Goal: Task Accomplishment & Management: Manage account settings

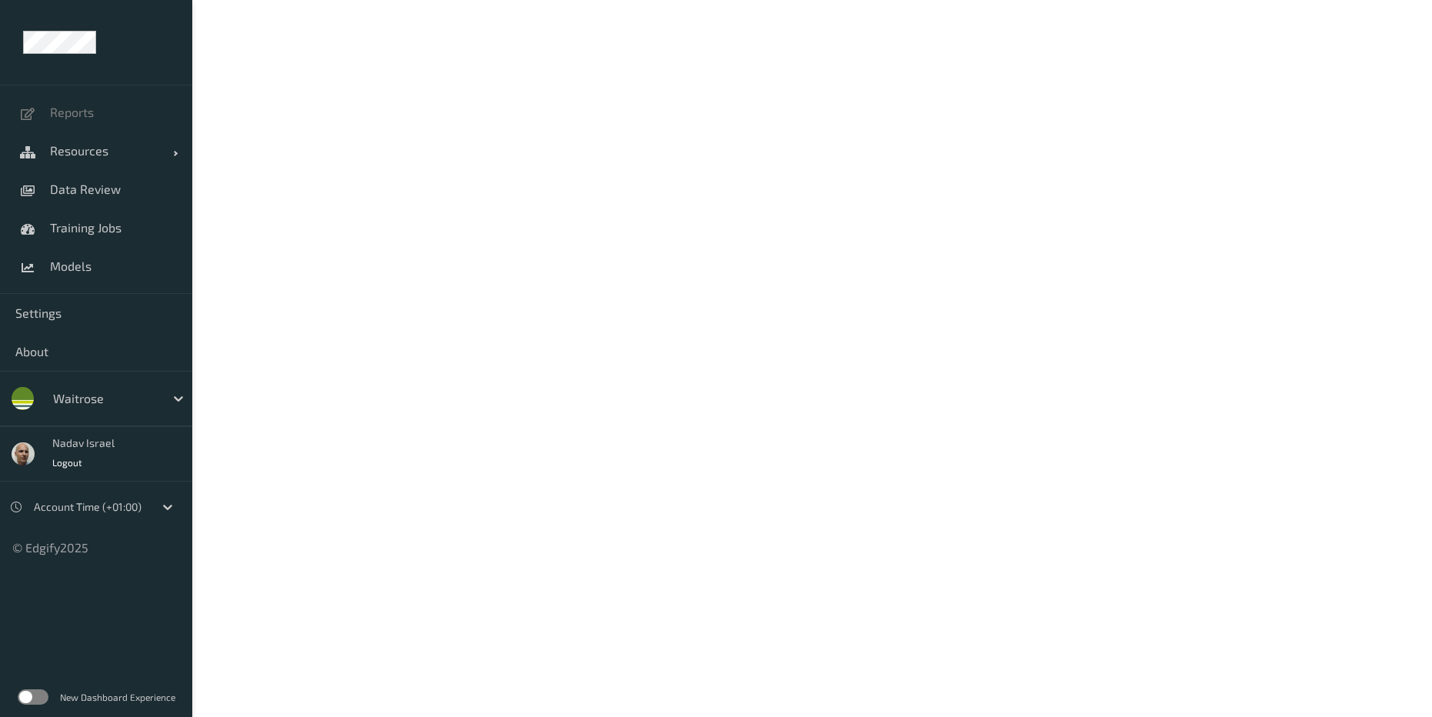
click at [34, 694] on label at bounding box center [33, 696] width 31 height 15
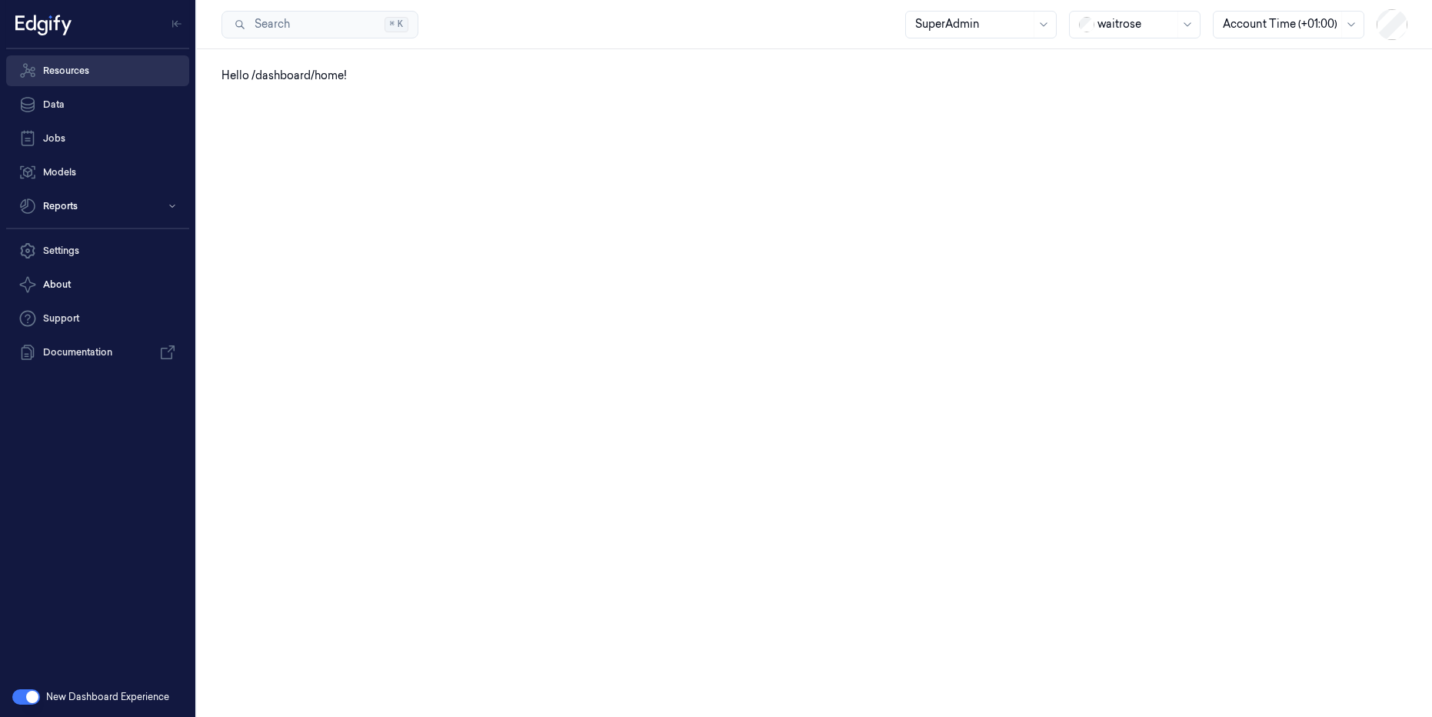
click at [76, 81] on link "Resources" at bounding box center [97, 70] width 183 height 31
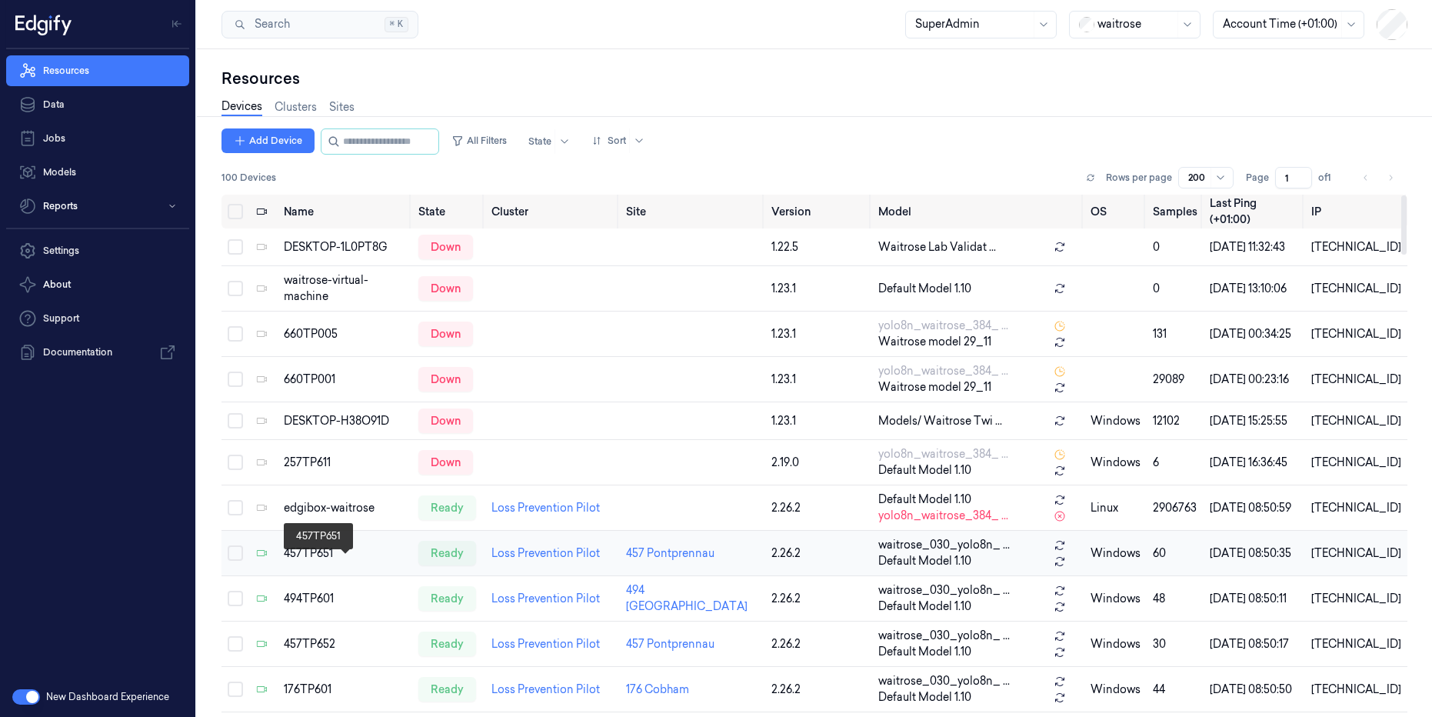
click at [325, 562] on div "457TP651" at bounding box center [345, 553] width 122 height 16
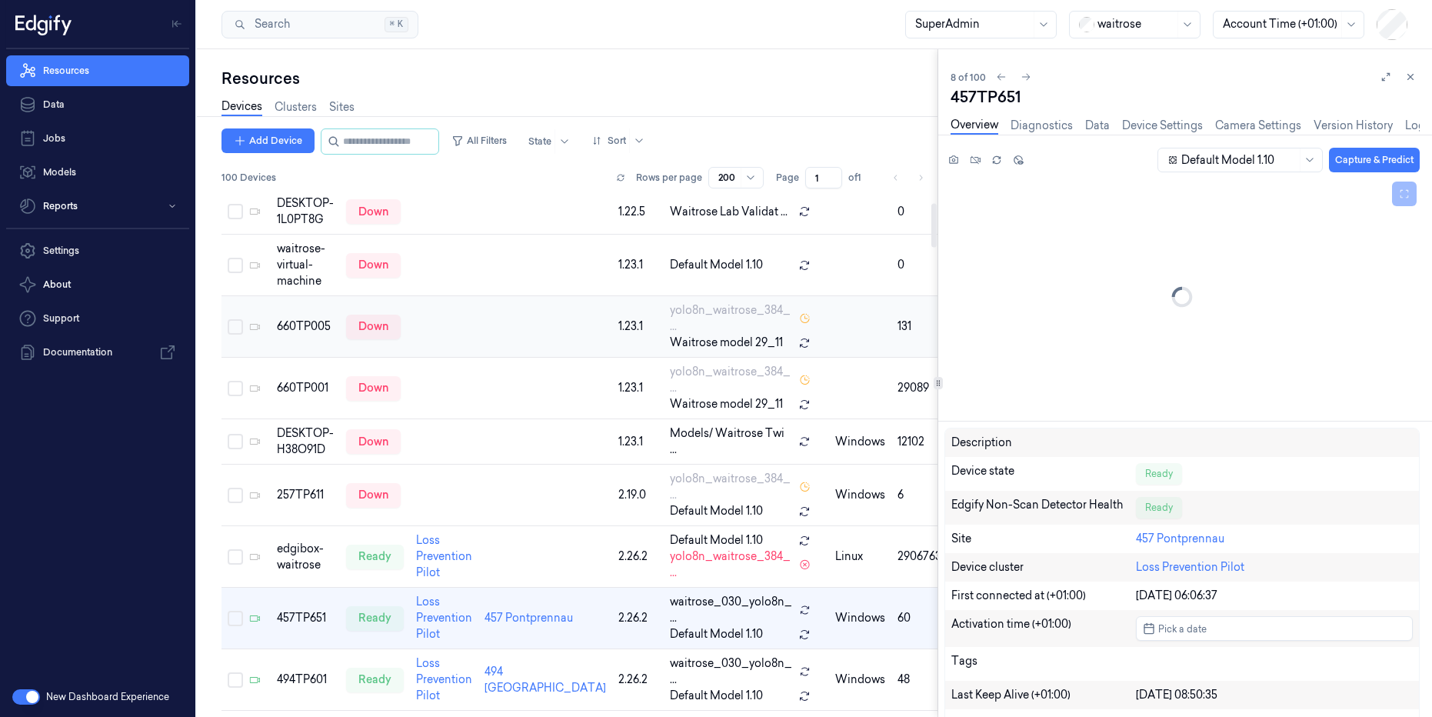
scroll to position [110, 0]
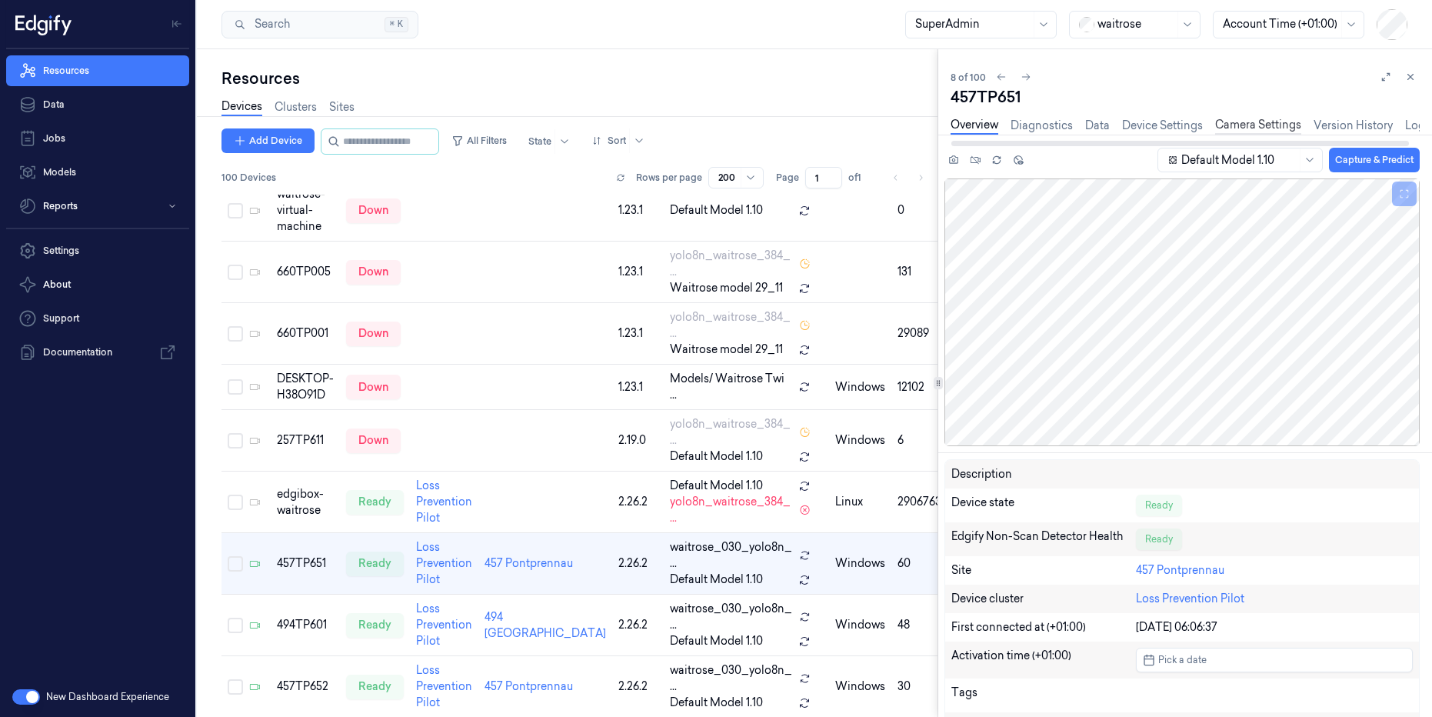
click at [1262, 125] on link "Camera Settings" at bounding box center [1258, 126] width 86 height 18
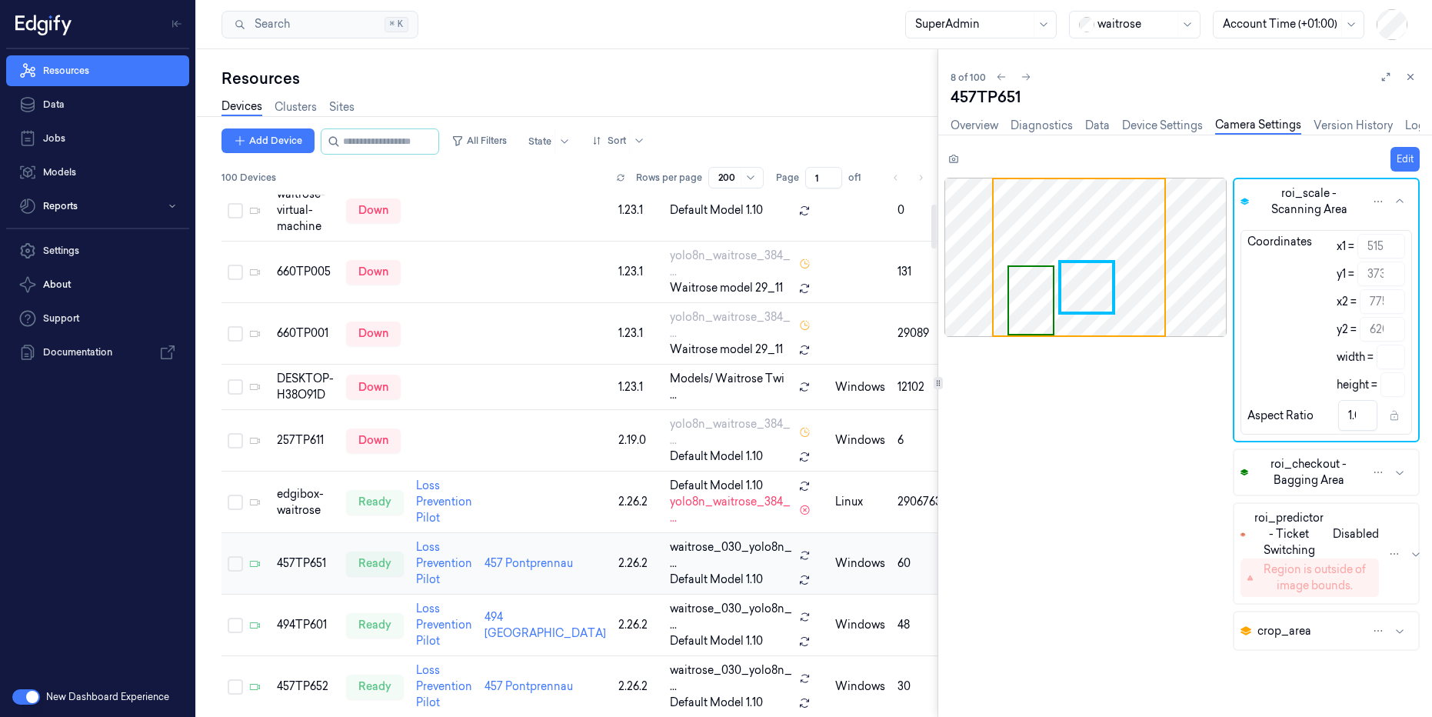
scroll to position [433, 0]
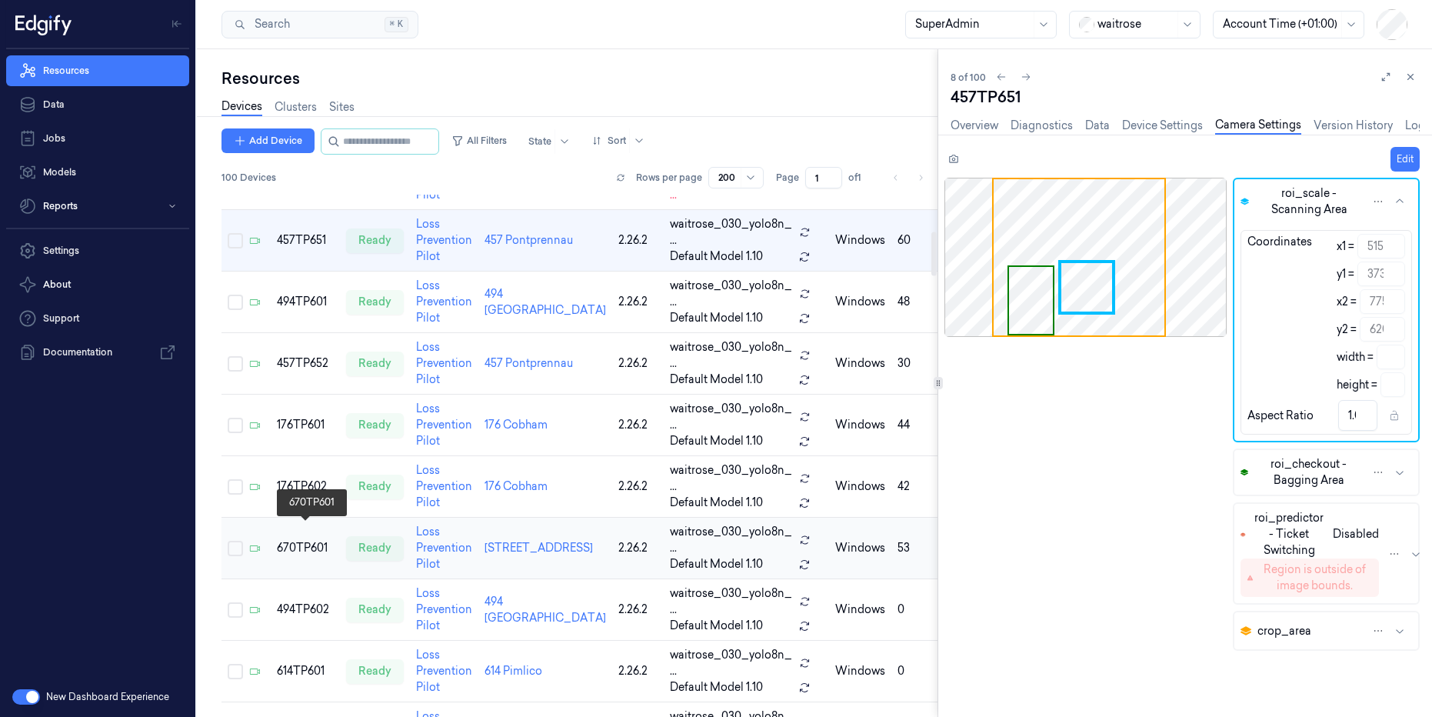
click at [305, 540] on div "670TP601" at bounding box center [305, 548] width 57 height 16
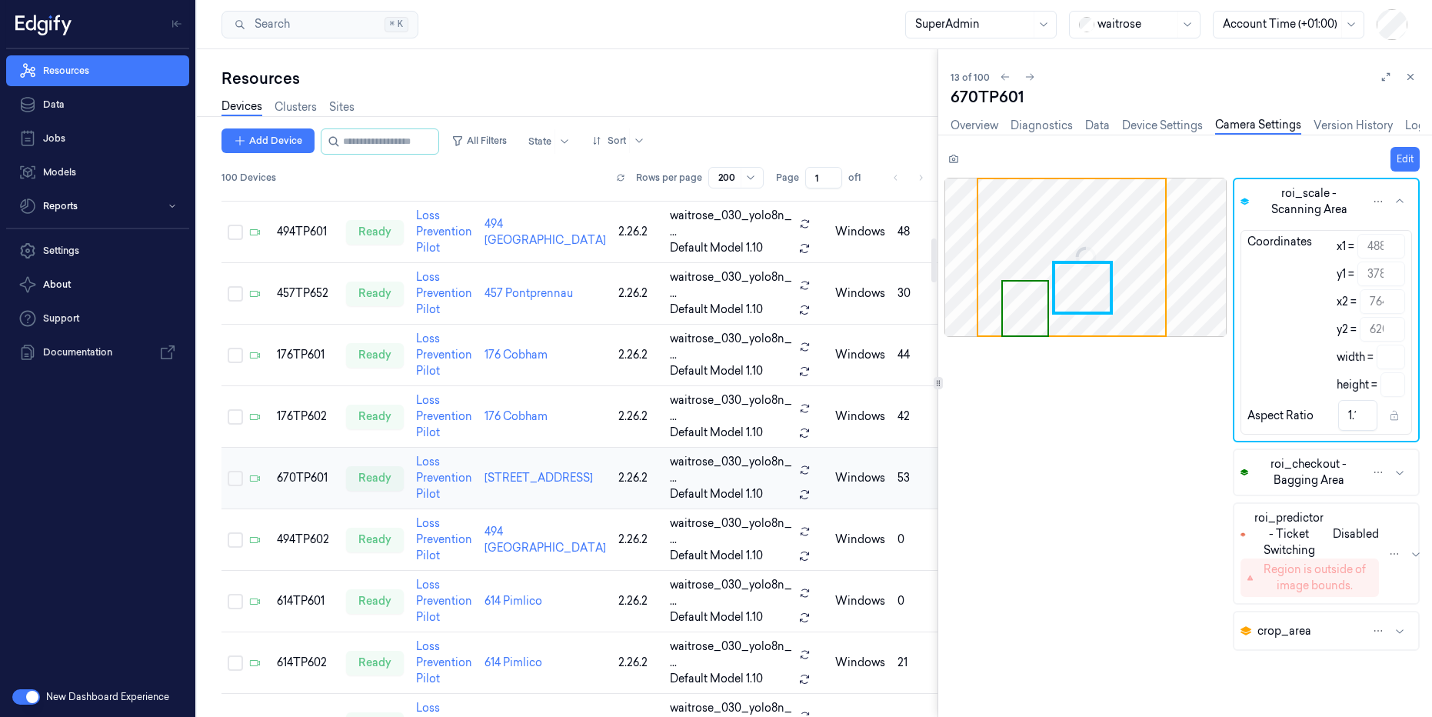
scroll to position [509, 0]
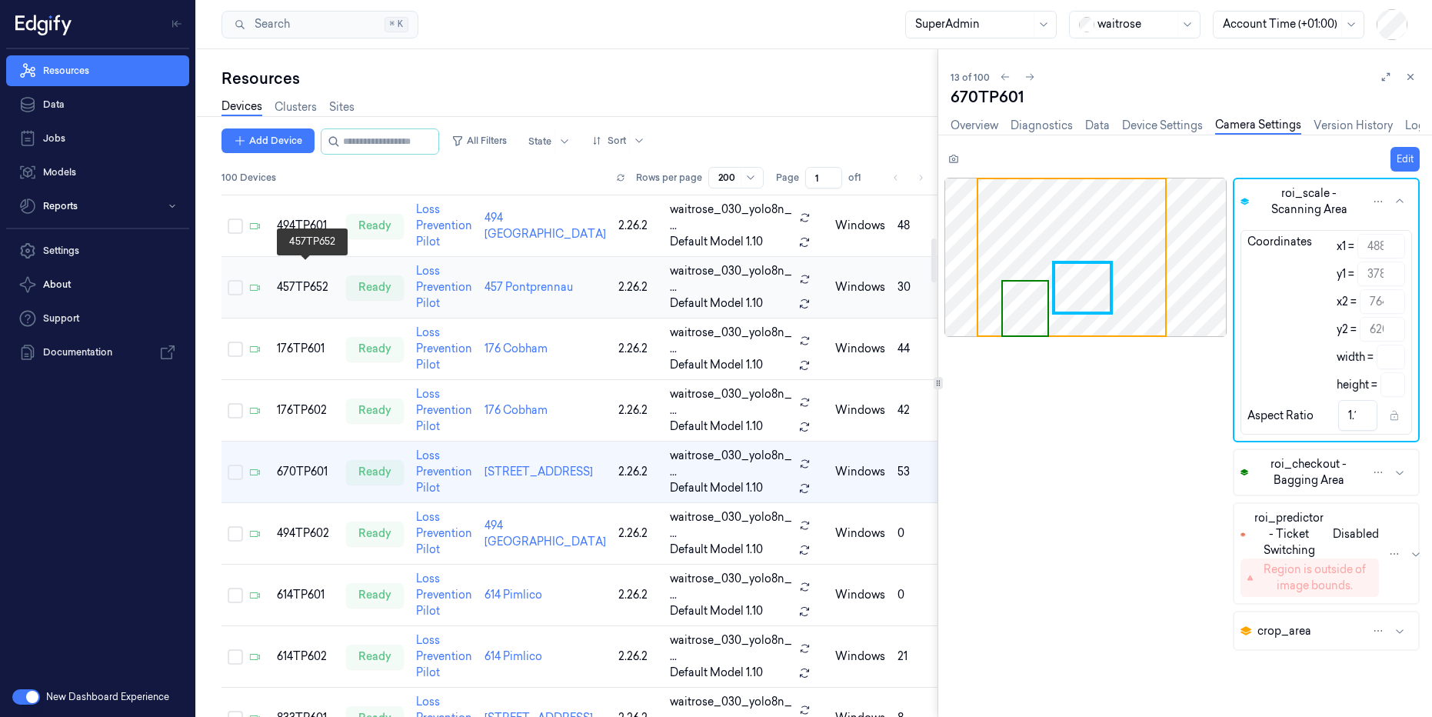
click at [315, 279] on div "457TP652" at bounding box center [305, 287] width 57 height 16
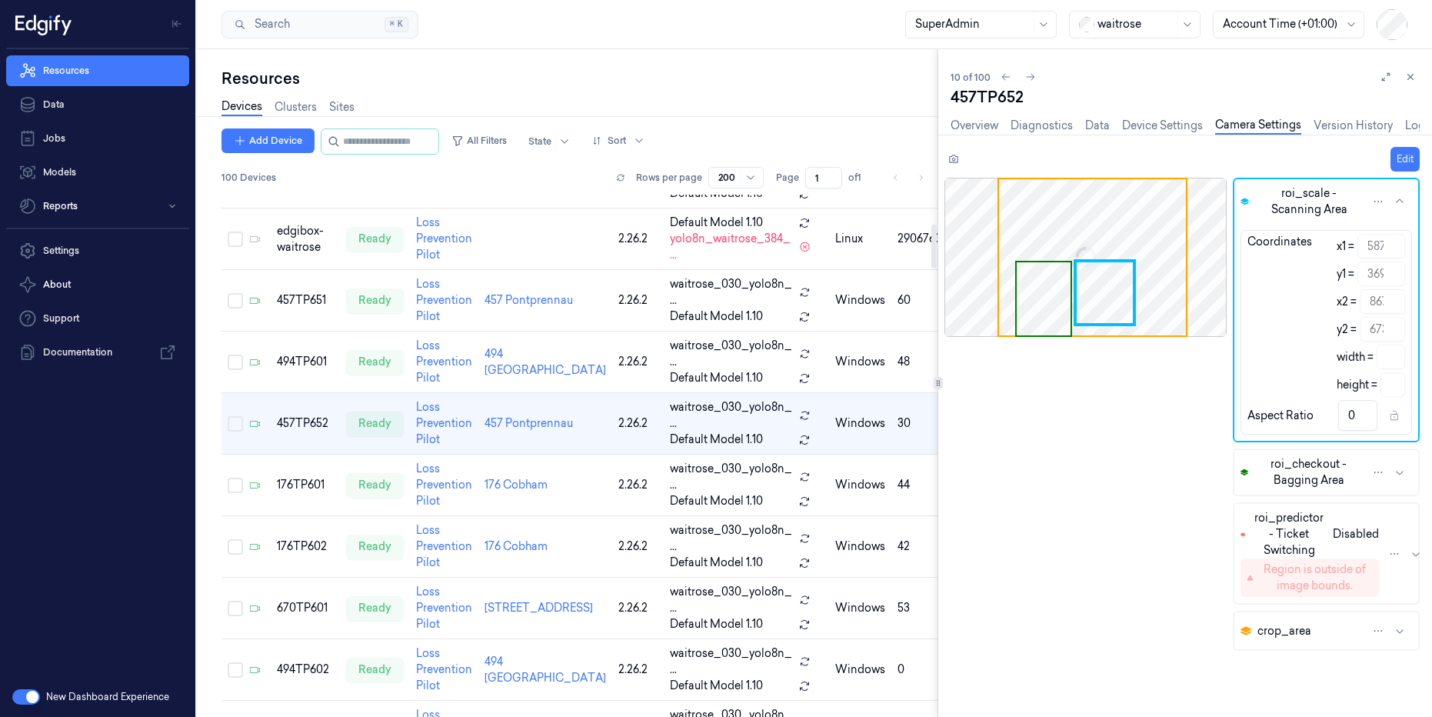
scroll to position [325, 0]
